Goal: Task Accomplishment & Management: Use online tool/utility

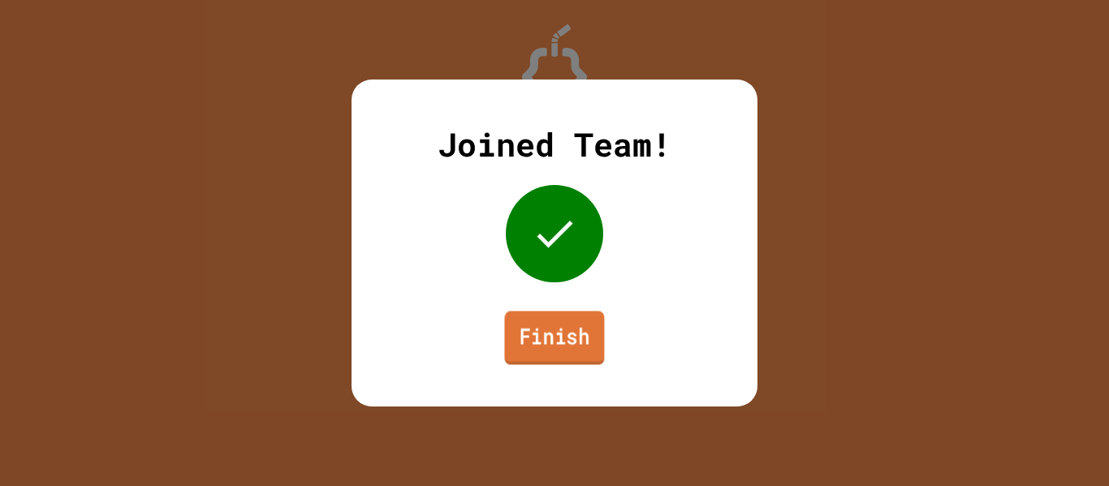
click at [558, 347] on link "Finish" at bounding box center [554, 338] width 100 height 54
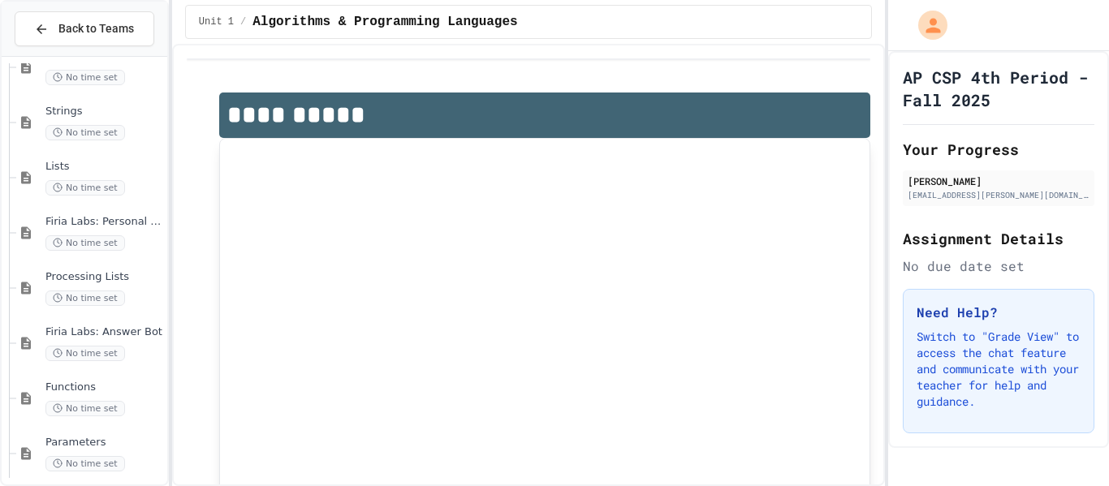
scroll to position [971, 0]
click at [111, 226] on span "Firia Labs: Personal Billboard" at bounding box center [104, 223] width 118 height 14
